Goal: Find specific page/section: Find specific page/section

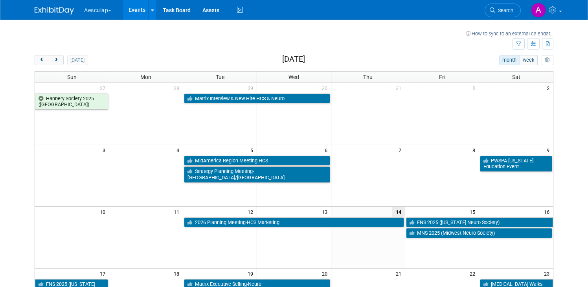
click at [114, 10] on button "Aesculap" at bounding box center [102, 8] width 38 height 17
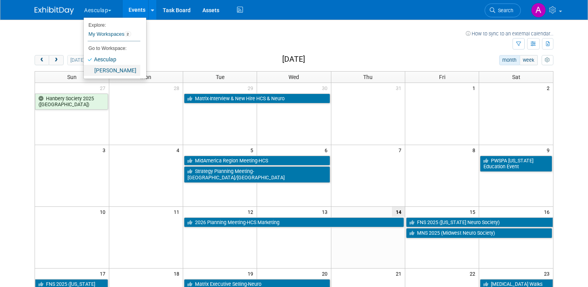
click at [110, 70] on link "[PERSON_NAME]" at bounding box center [112, 70] width 57 height 11
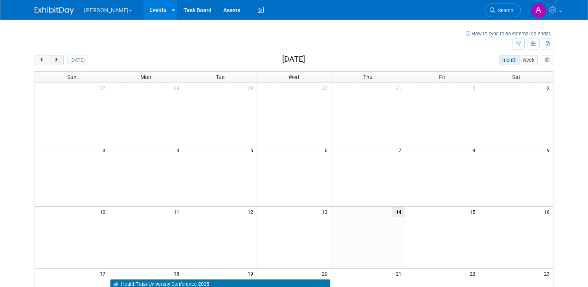
click at [58, 61] on span "next" at bounding box center [56, 60] width 6 height 5
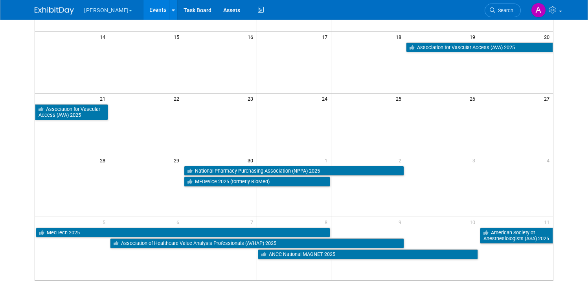
scroll to position [176, 0]
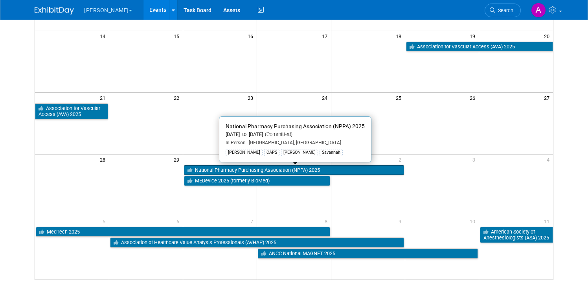
click at [271, 170] on link "National Pharmacy Purchasing Association (NPPA) 2025" at bounding box center [294, 170] width 220 height 10
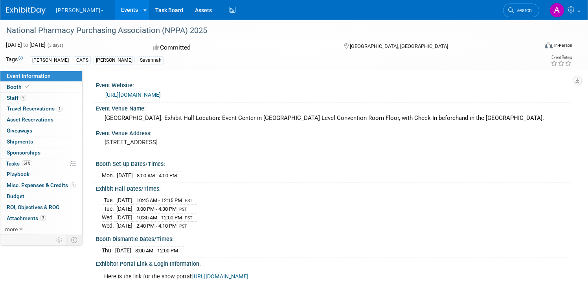
scroll to position [0, 0]
click at [46, 83] on link "Booth" at bounding box center [41, 87] width 82 height 11
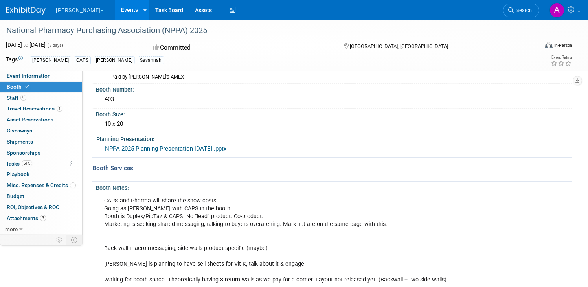
scroll to position [0, 0]
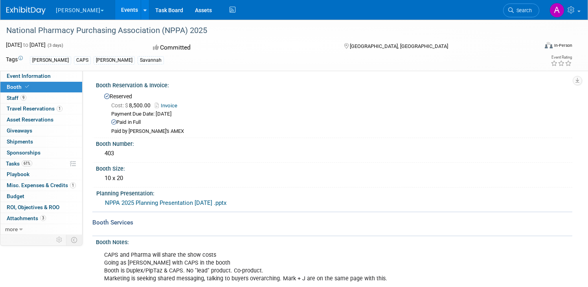
click at [208, 202] on link "NPPA 2025 Planning Presentation [DATE] .pptx" at bounding box center [165, 202] width 121 height 7
click at [31, 217] on span "Attachments 3" at bounding box center [26, 218] width 39 height 6
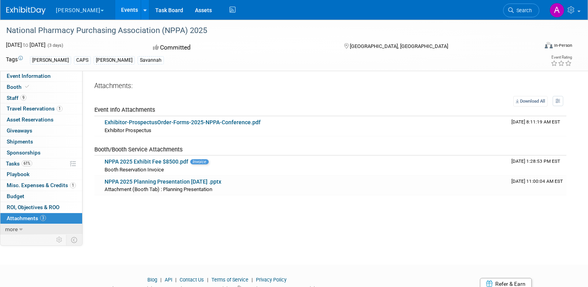
click at [17, 229] on span "more" at bounding box center [11, 229] width 13 height 6
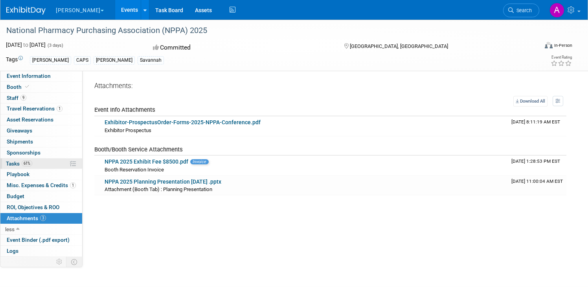
click at [14, 162] on span "Tasks 61%" at bounding box center [19, 163] width 26 height 6
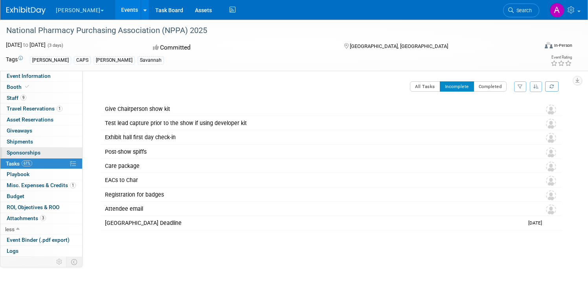
scroll to position [2, 0]
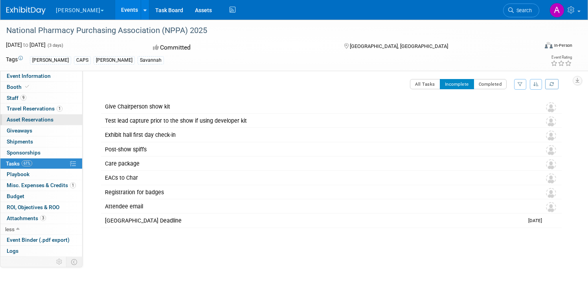
click at [38, 120] on span "Asset Reservations 0" at bounding box center [30, 119] width 47 height 6
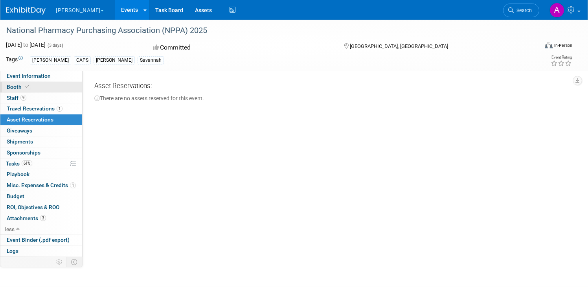
click at [33, 87] on link "Booth" at bounding box center [41, 87] width 82 height 11
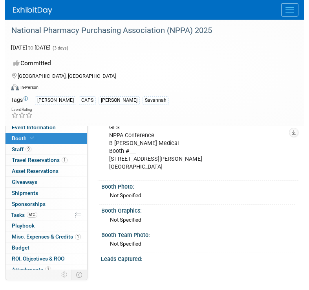
scroll to position [400, 0]
